Goal: Complete application form: Complete application form

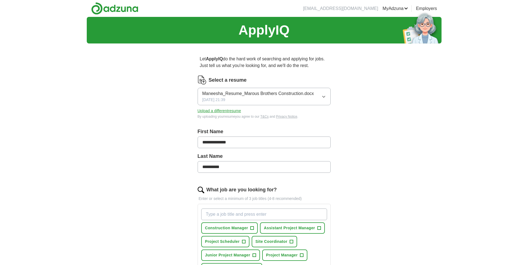
click at [210, 112] on button "Upload a different resume" at bounding box center [220, 111] width 44 height 6
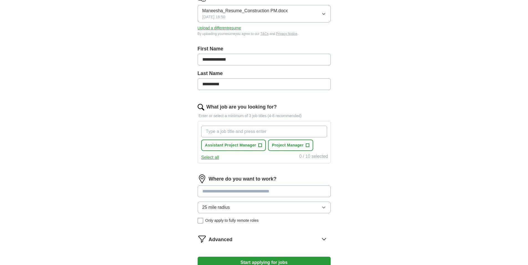
scroll to position [83, 0]
click at [257, 144] on button "Assistant Project Manager +" at bounding box center [233, 144] width 65 height 11
click at [288, 145] on span "Project Manager" at bounding box center [288, 145] width 32 height 6
click at [235, 131] on input "What job are you looking for?" at bounding box center [264, 132] width 126 height 12
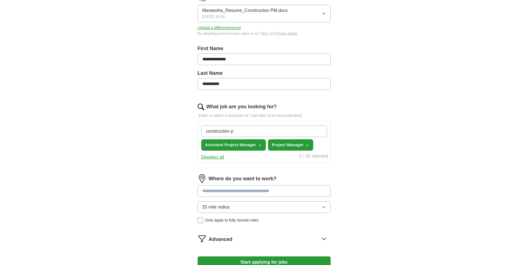
type input "construction pm"
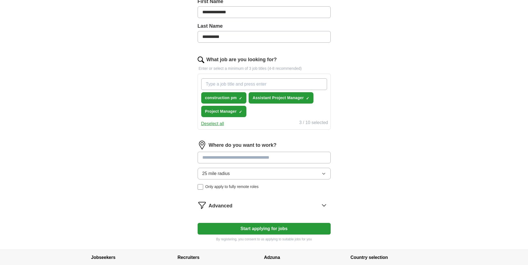
scroll to position [139, 0]
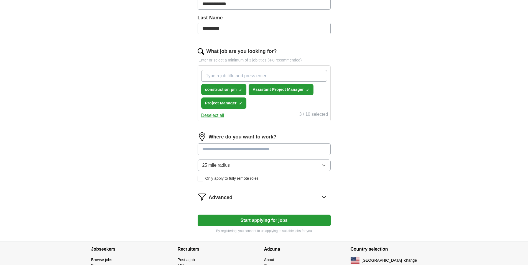
click at [266, 151] on input at bounding box center [264, 150] width 133 height 12
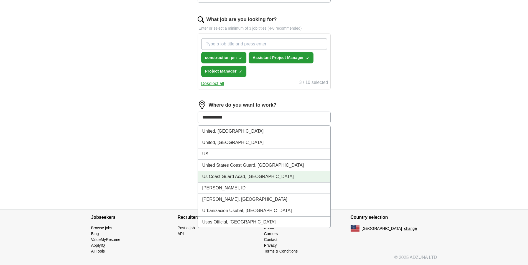
scroll to position [171, 0]
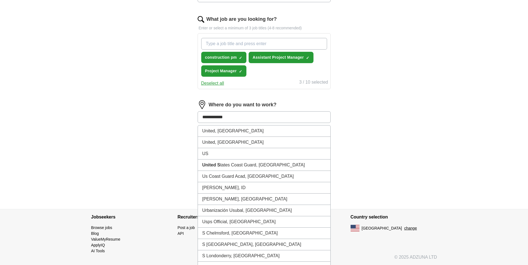
type input "**********"
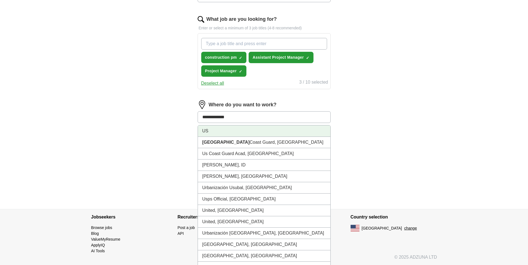
click at [218, 133] on li "US" at bounding box center [264, 131] width 133 height 11
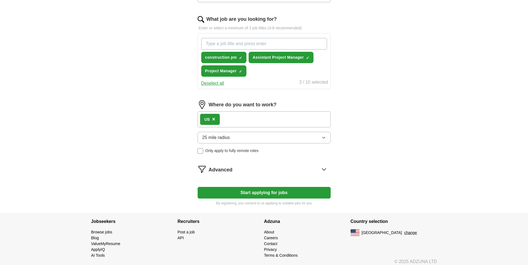
click at [322, 137] on icon "button" at bounding box center [324, 138] width 4 height 4
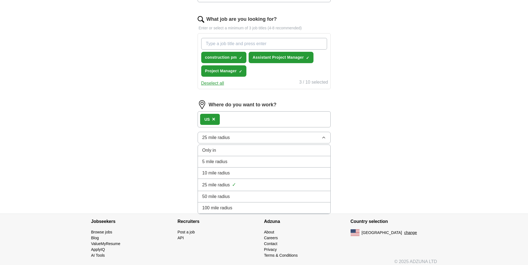
click at [217, 149] on div "Only in" at bounding box center [264, 150] width 124 height 7
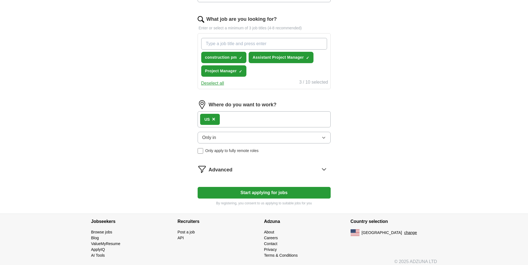
click at [204, 152] on label "Only apply to fully remote roles" at bounding box center [264, 151] width 133 height 6
click at [261, 193] on button "Start applying for jobs" at bounding box center [264, 193] width 133 height 12
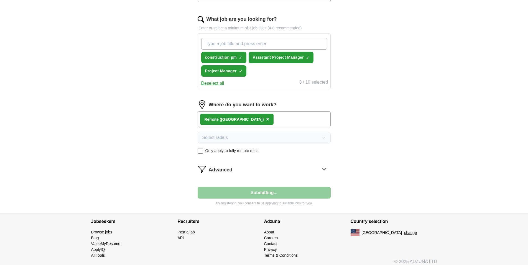
select select "**"
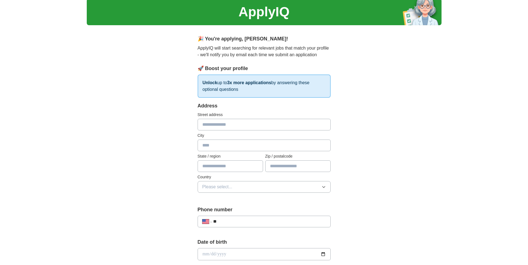
scroll to position [28, 0]
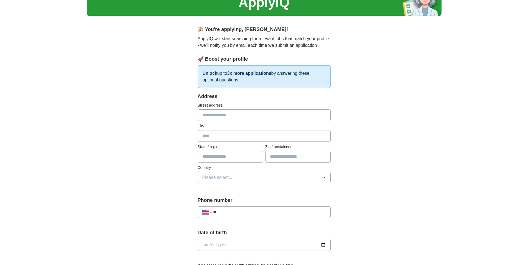
click at [231, 115] on input "text" at bounding box center [264, 116] width 133 height 12
type input "**********"
type input "******"
type input "**"
type input "*****"
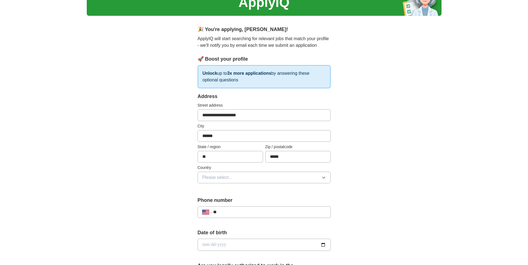
scroll to position [55, 0]
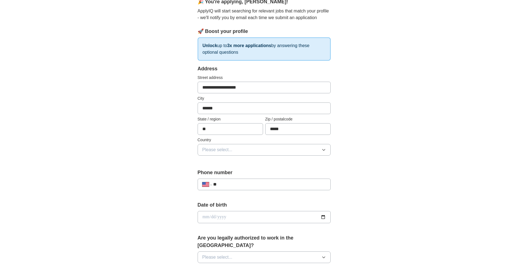
click at [244, 148] on button "Please select..." at bounding box center [264, 150] width 133 height 12
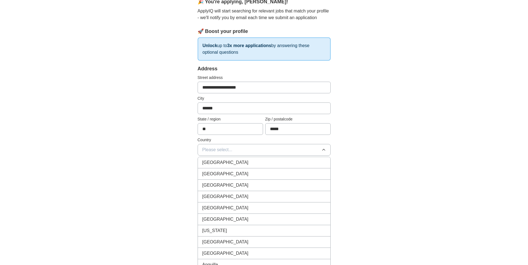
click at [234, 172] on div "United States" at bounding box center [264, 174] width 124 height 7
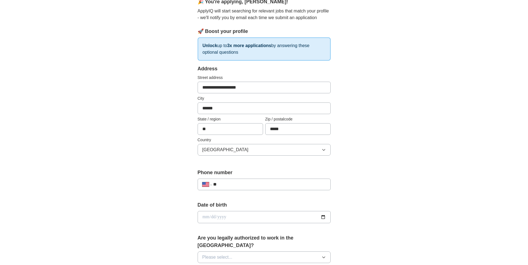
scroll to position [83, 0]
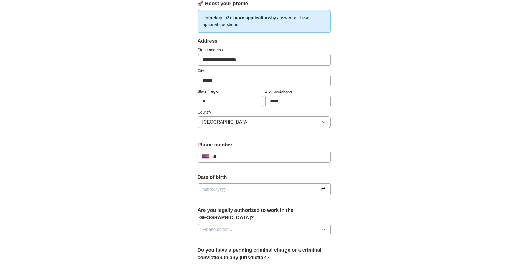
click at [239, 154] on input "**" at bounding box center [269, 157] width 113 height 7
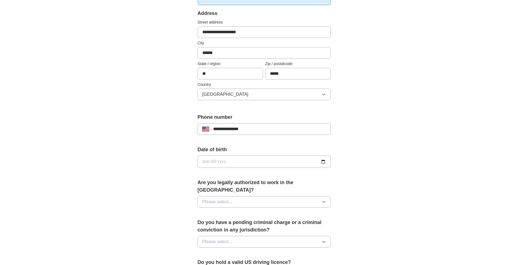
type input "**********"
click at [326, 159] on input "date" at bounding box center [264, 162] width 133 height 12
type input "**********"
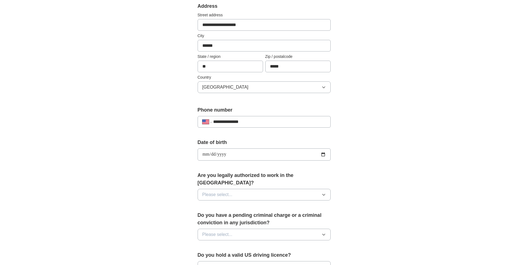
scroll to position [139, 0]
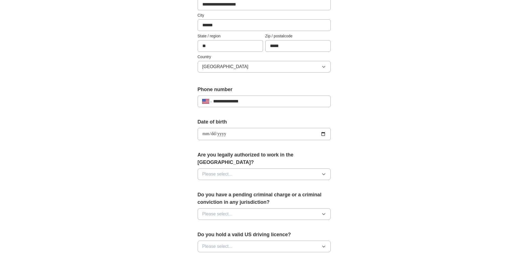
click at [247, 169] on button "Please select..." at bounding box center [264, 175] width 133 height 12
click at [218, 184] on div "Yes" at bounding box center [264, 187] width 124 height 7
click at [229, 209] on button "Please select..." at bounding box center [264, 215] width 133 height 12
click at [209, 235] on div "No" at bounding box center [264, 238] width 124 height 7
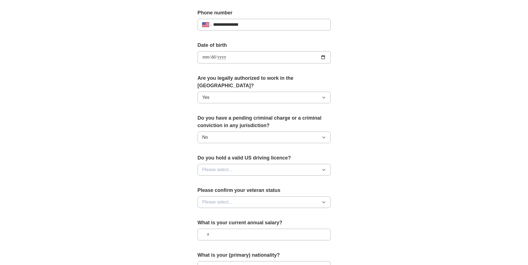
scroll to position [222, 0]
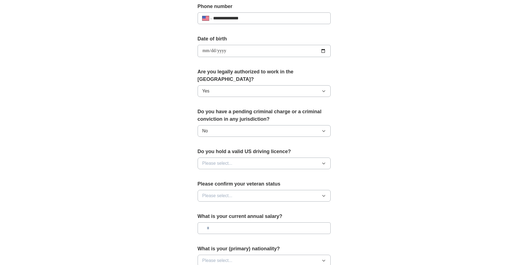
click at [223, 160] on span "Please select..." at bounding box center [217, 163] width 30 height 7
click at [212, 173] on div "Yes" at bounding box center [264, 176] width 124 height 7
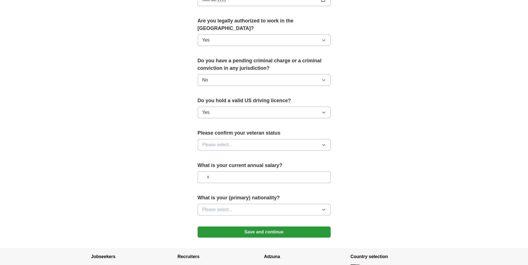
scroll to position [277, 0]
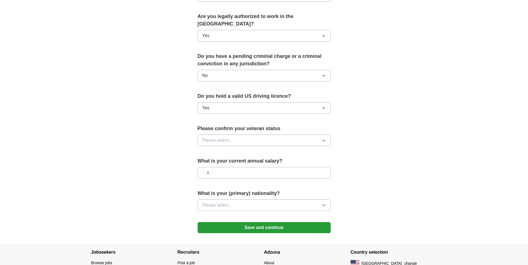
click at [218, 137] on span "Please select..." at bounding box center [217, 140] width 30 height 7
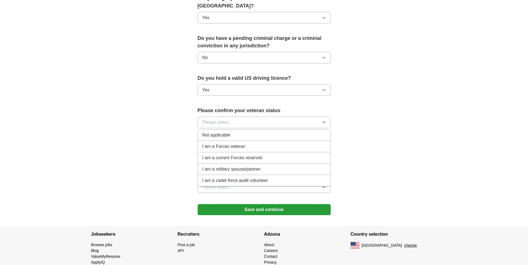
scroll to position [305, 0]
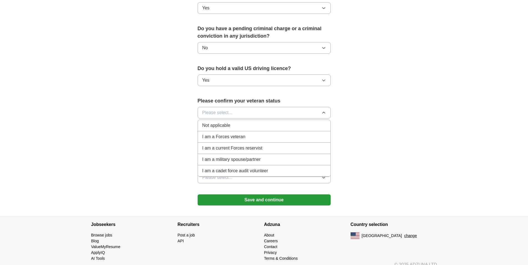
click at [222, 122] on span "Not applicable" at bounding box center [216, 125] width 28 height 7
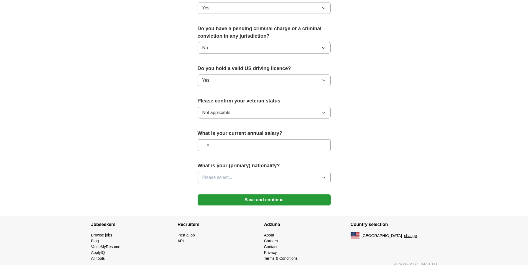
click at [234, 140] on input "text" at bounding box center [264, 145] width 133 height 12
type input "*******"
click at [248, 173] on button "Please select..." at bounding box center [264, 178] width 133 height 12
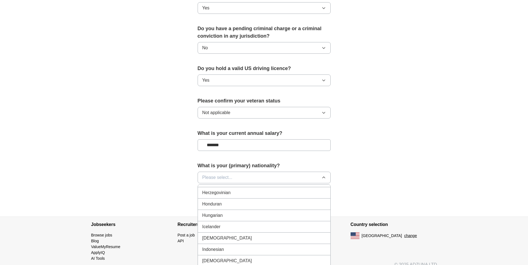
scroll to position [860, 0]
click at [213, 237] on span "Indian" at bounding box center [227, 240] width 50 height 7
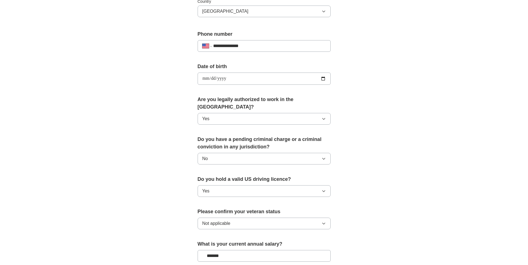
scroll to position [305, 0]
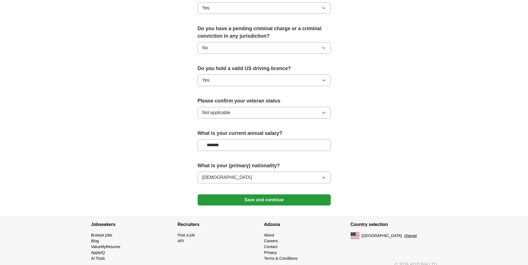
click at [252, 195] on button "Save and continue" at bounding box center [264, 200] width 133 height 11
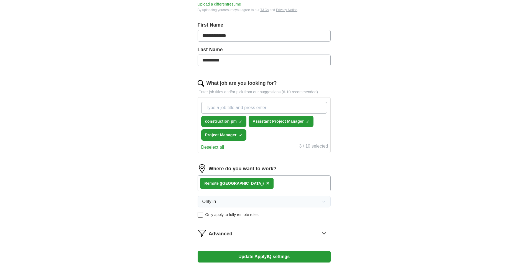
scroll to position [100, 0]
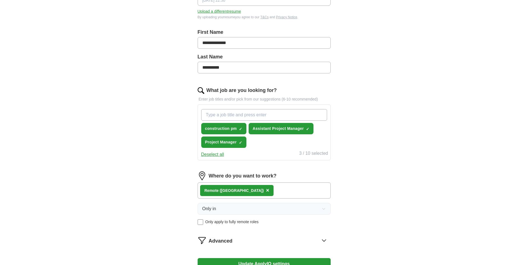
click at [266, 188] on span "×" at bounding box center [267, 190] width 3 height 6
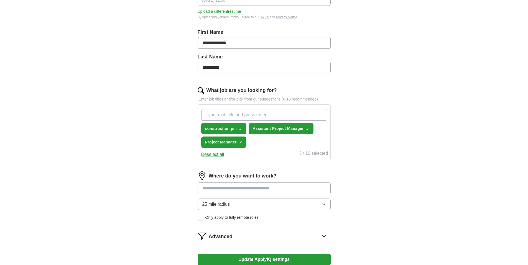
click at [273, 207] on button "25 mile radius" at bounding box center [264, 205] width 133 height 12
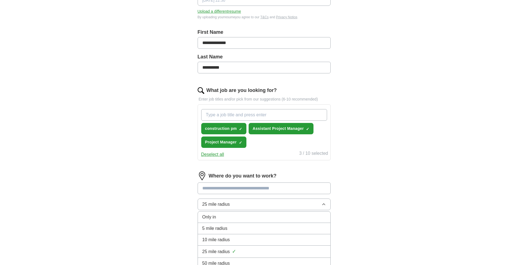
click at [245, 218] on div "Only in" at bounding box center [264, 217] width 124 height 7
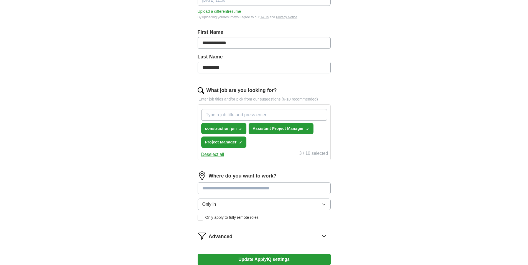
click at [242, 188] on input at bounding box center [264, 189] width 133 height 12
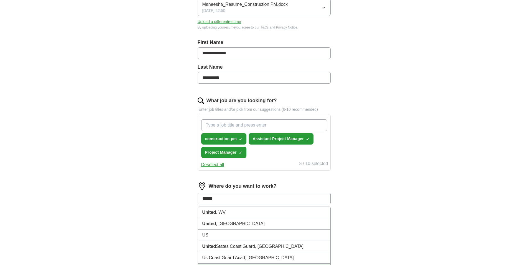
scroll to position [72, 0]
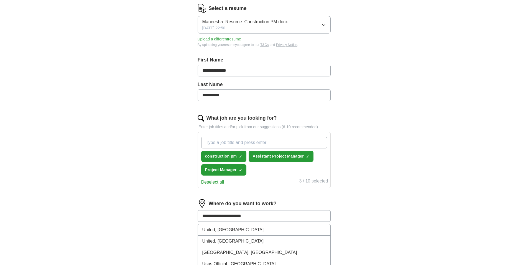
type input "**********"
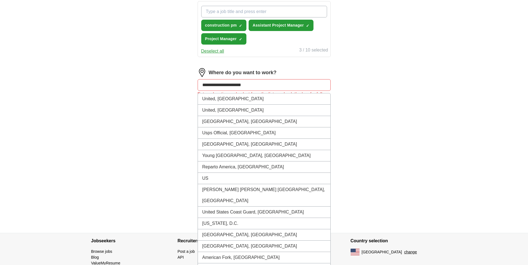
scroll to position [175, 0]
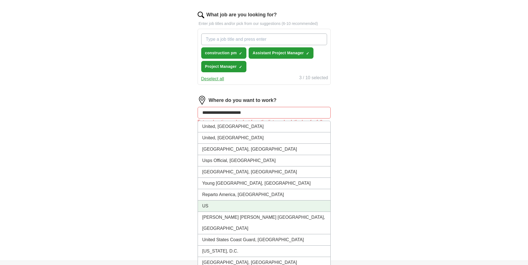
click at [212, 208] on li "US" at bounding box center [264, 206] width 133 height 11
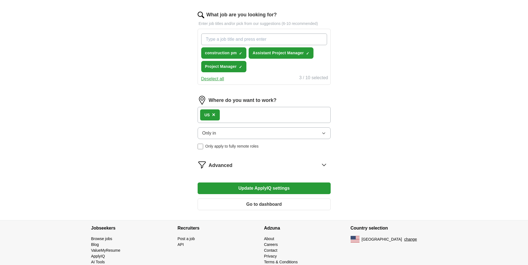
click at [255, 186] on button "Update ApplyIQ settings" at bounding box center [264, 189] width 133 height 12
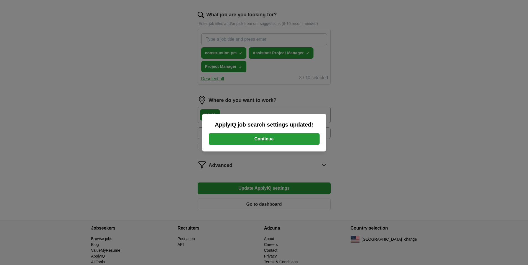
click at [269, 137] on button "Continue" at bounding box center [264, 139] width 111 height 12
